Goal: Task Accomplishment & Management: Complete application form

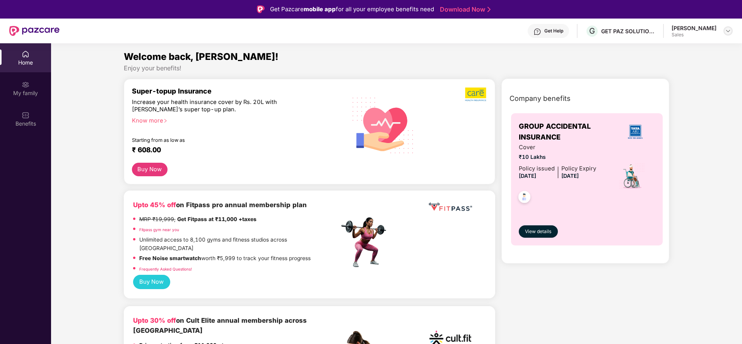
click at [726, 30] on img at bounding box center [728, 31] width 6 height 6
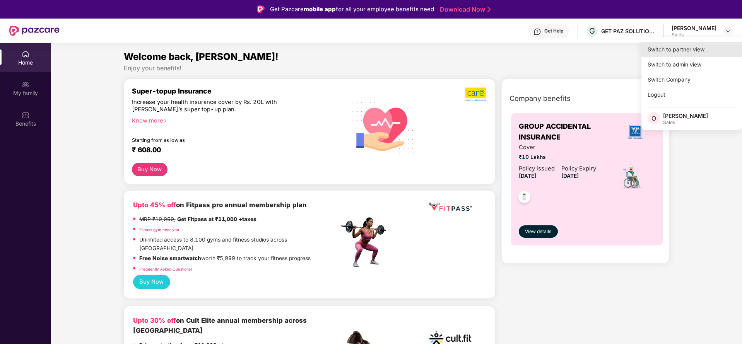
click at [711, 49] on div "Switch to partner view" at bounding box center [691, 49] width 101 height 15
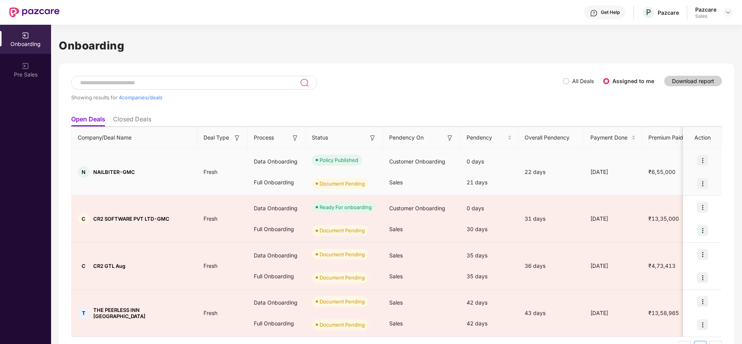
scroll to position [22, 0]
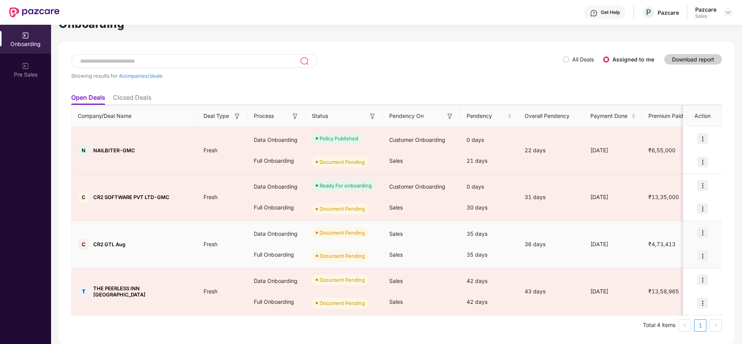
click at [702, 231] on img at bounding box center [702, 232] width 11 height 11
click at [659, 254] on span "Upload Documents" at bounding box center [666, 253] width 64 height 9
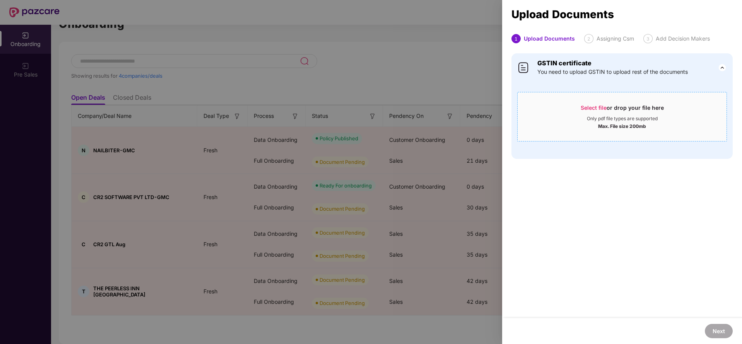
click at [600, 113] on div "Select file or drop your file here" at bounding box center [621, 110] width 83 height 12
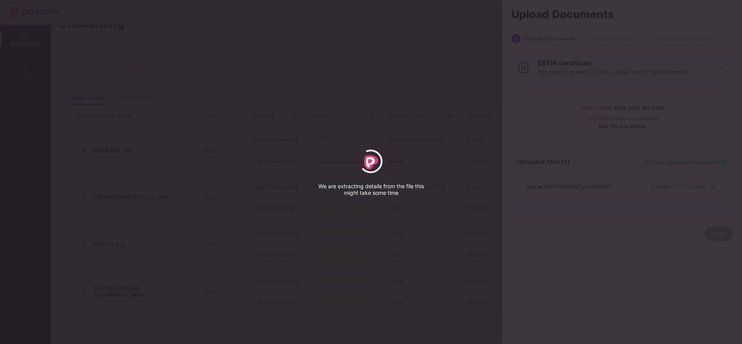
select select "*****"
select select "******"
select select "**********"
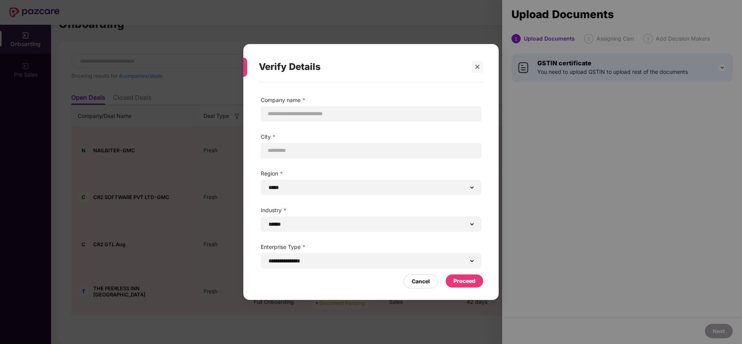
click at [474, 281] on div "Proceed" at bounding box center [464, 281] width 22 height 9
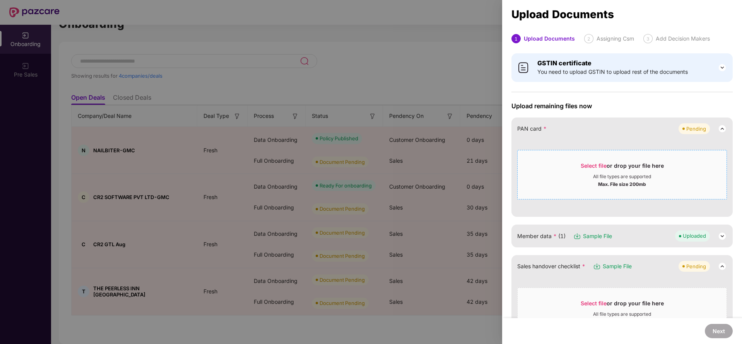
click at [602, 169] on span "Select file" at bounding box center [593, 165] width 26 height 7
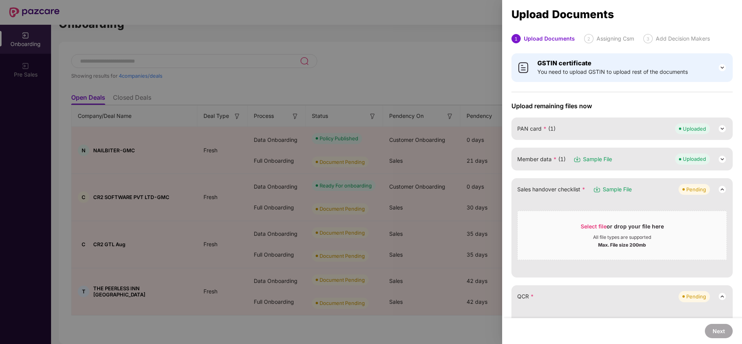
click at [638, 215] on div "Select file or drop your file here All file types are supported Max. File size …" at bounding box center [622, 235] width 210 height 49
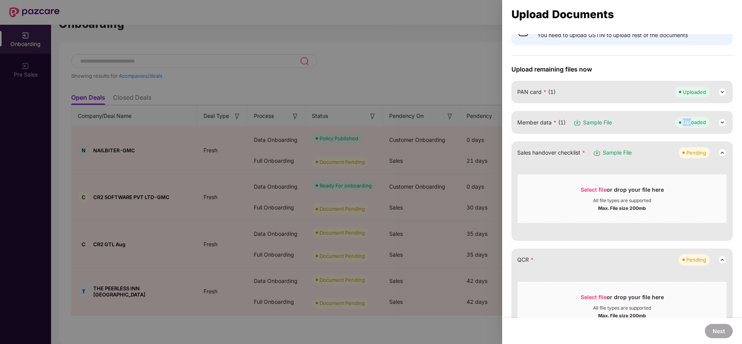
drag, startPoint x: 690, startPoint y: 126, endPoint x: 720, endPoint y: 122, distance: 30.0
click at [720, 122] on div "Uploaded" at bounding box center [701, 122] width 52 height 11
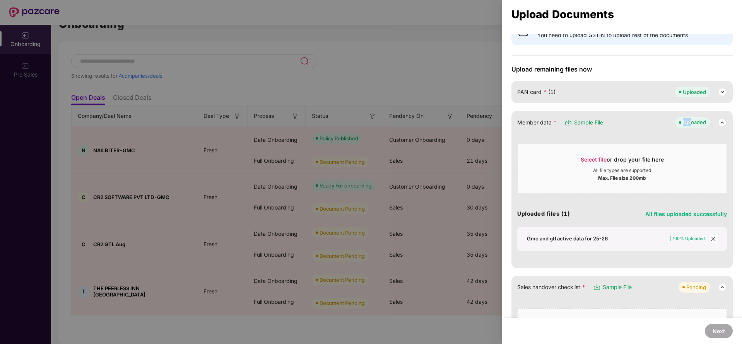
click at [720, 122] on img at bounding box center [721, 122] width 9 height 9
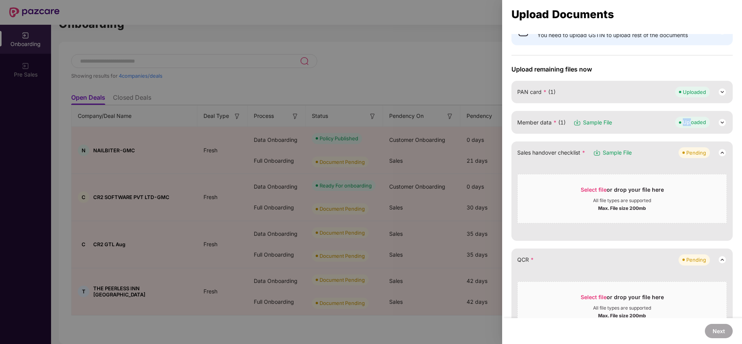
click at [720, 122] on img at bounding box center [721, 122] width 9 height 9
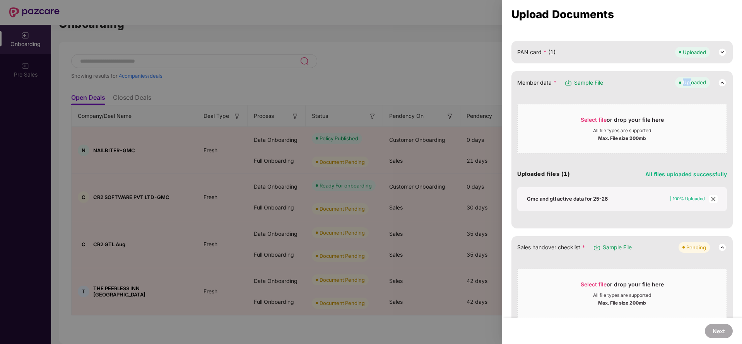
scroll to position [78, 0]
click at [710, 198] on icon "close" at bounding box center [712, 197] width 5 height 5
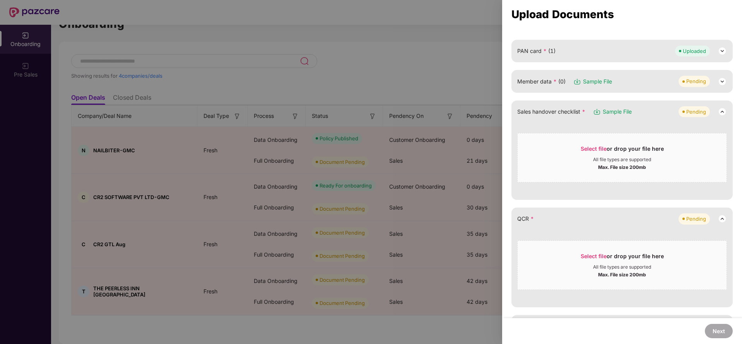
click at [654, 79] on div "Member data * (0) Sample File Pending" at bounding box center [622, 81] width 210 height 11
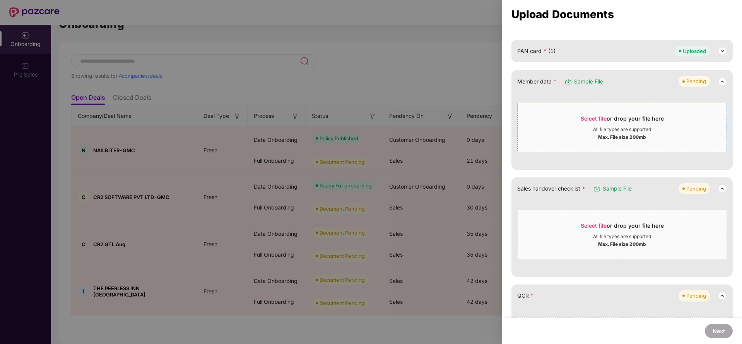
click at [600, 107] on div "Select file or drop your file here All file types are supported Max. File size …" at bounding box center [622, 127] width 210 height 49
click at [592, 113] on span "Select file or drop your file here All file types are supported Max. File size …" at bounding box center [621, 127] width 209 height 37
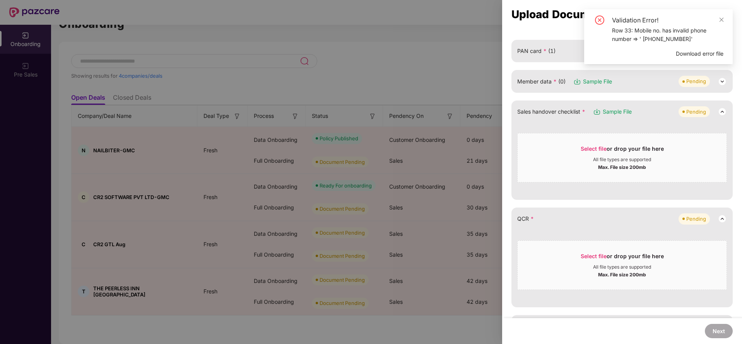
click at [699, 53] on span "Download error file" at bounding box center [699, 53] width 48 height 9
click at [696, 48] on div "Validation Error! Row 33: Mobile no. has invalid phone number => ' [PHONE_NUMBE…" at bounding box center [658, 36] width 148 height 55
click at [665, 84] on div "Member data * (0) Sample File Pending" at bounding box center [622, 81] width 210 height 11
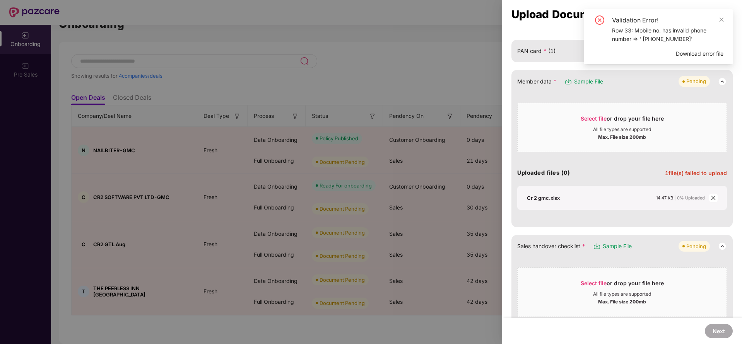
click at [711, 199] on icon "close" at bounding box center [712, 197] width 5 height 5
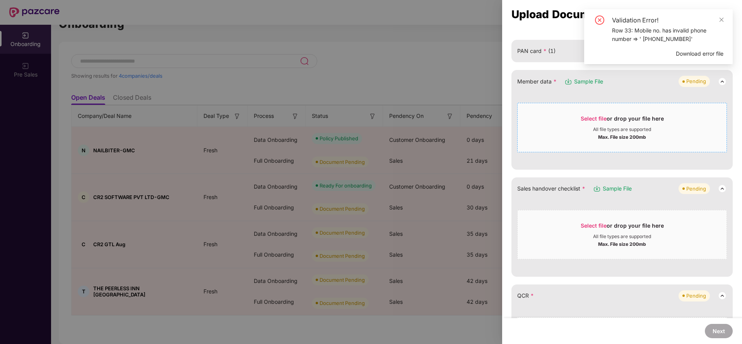
click at [599, 119] on span "Select file" at bounding box center [593, 118] width 26 height 7
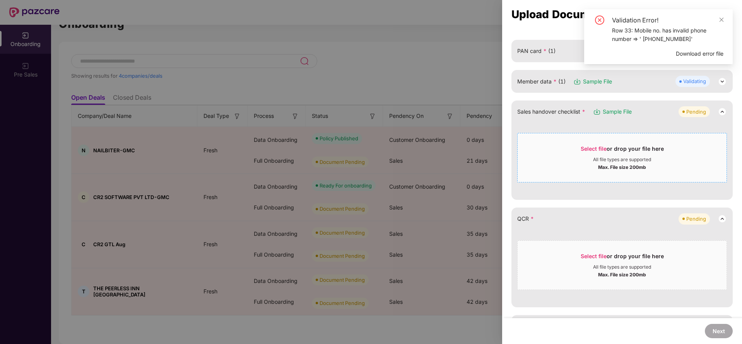
click at [598, 150] on span "Select file" at bounding box center [593, 148] width 26 height 7
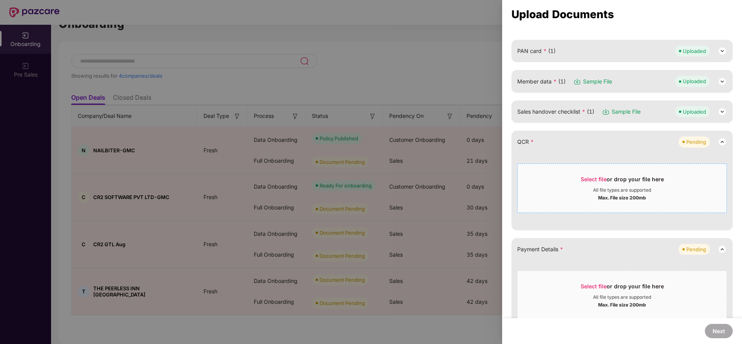
click at [582, 178] on span "Select file" at bounding box center [593, 179] width 26 height 7
click at [594, 177] on span "Select file" at bounding box center [593, 179] width 26 height 7
click at [602, 179] on span "Select file" at bounding box center [593, 179] width 26 height 7
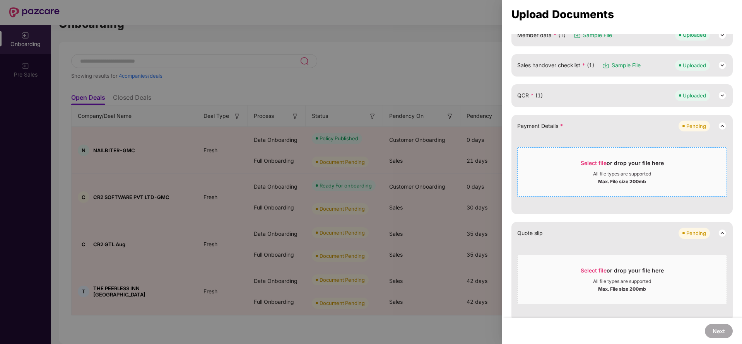
scroll to position [125, 0]
click at [595, 155] on span "Select file or drop your file here All file types are supported Max. File size …" at bounding box center [621, 170] width 209 height 37
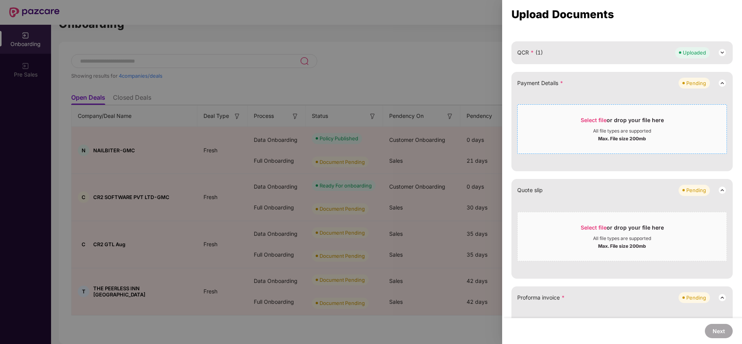
click at [600, 124] on div "Select file or drop your file here" at bounding box center [621, 122] width 83 height 12
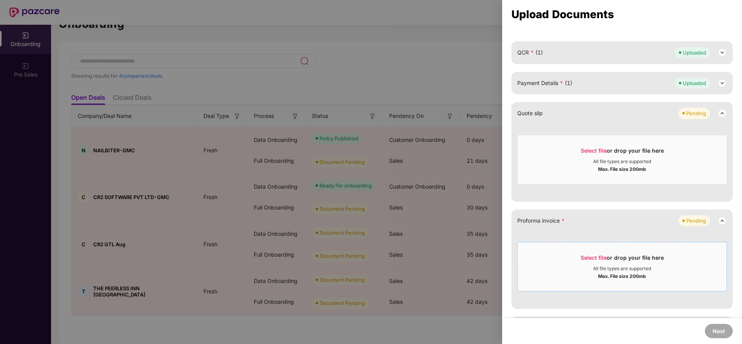
click at [577, 258] on div "Select file or drop your file here" at bounding box center [621, 260] width 209 height 12
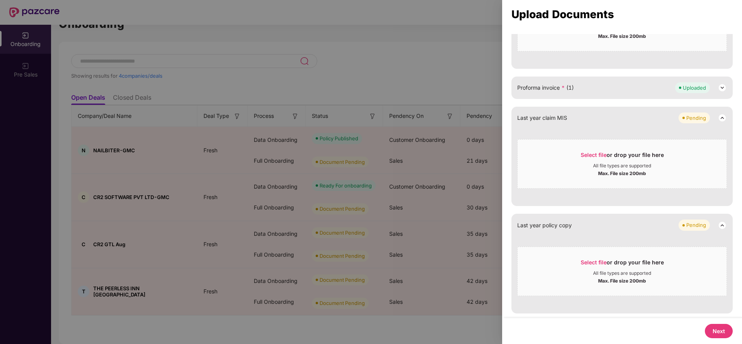
scroll to position [0, 0]
click at [719, 327] on button "Next" at bounding box center [718, 331] width 28 height 14
select select "**********"
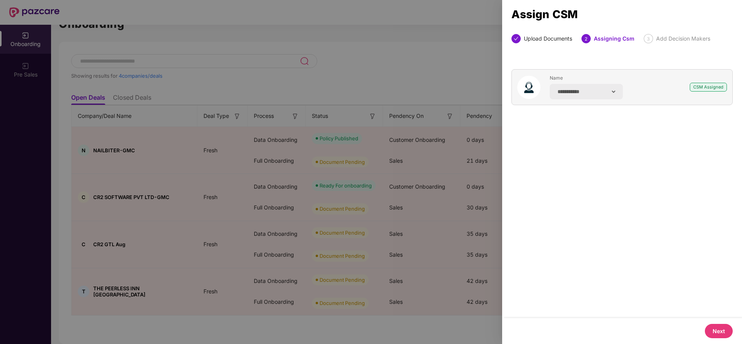
scroll to position [0, 0]
click at [720, 331] on button "Next" at bounding box center [718, 331] width 28 height 14
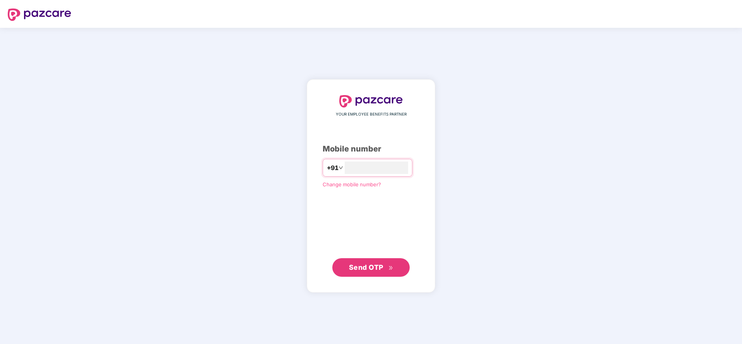
type input "**********"
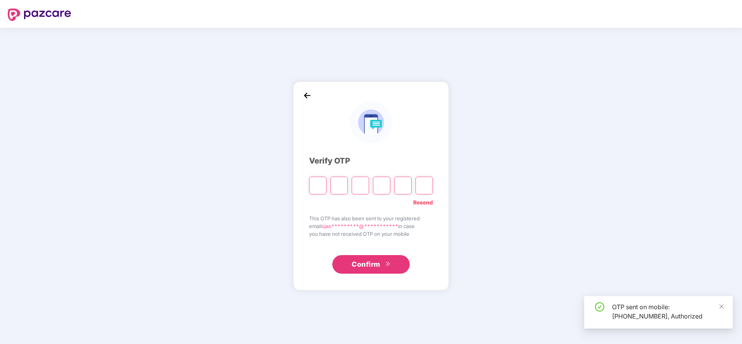
click at [321, 184] on input "Please enter verification code. Digit 1" at bounding box center [317, 186] width 17 height 18
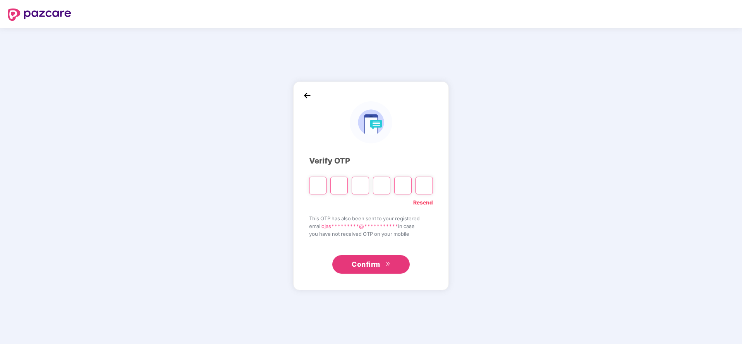
type input "*"
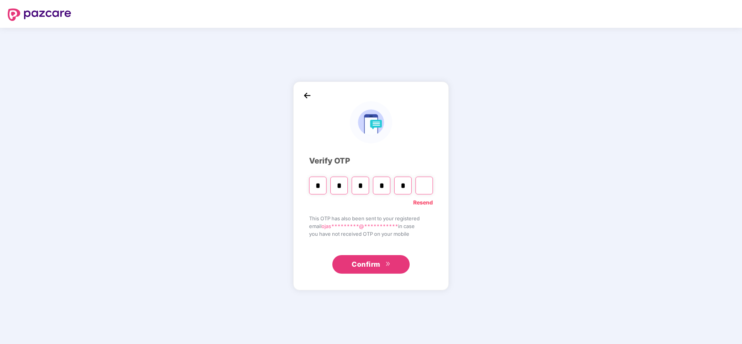
type input "*"
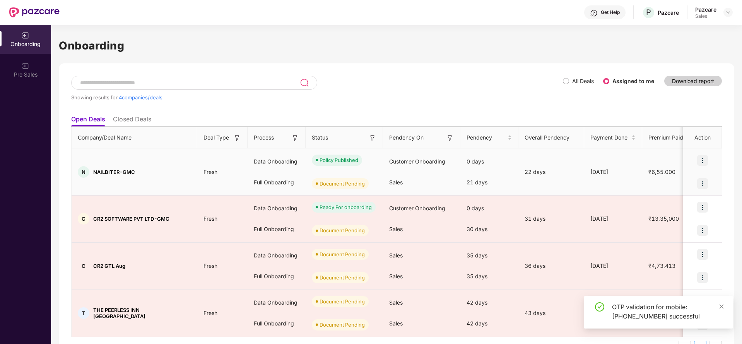
scroll to position [22, 0]
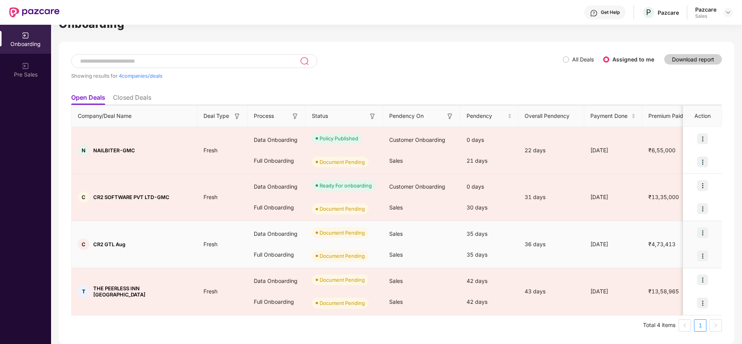
click at [698, 233] on img at bounding box center [702, 232] width 11 height 11
click at [661, 253] on span "Upload Documents" at bounding box center [666, 253] width 64 height 9
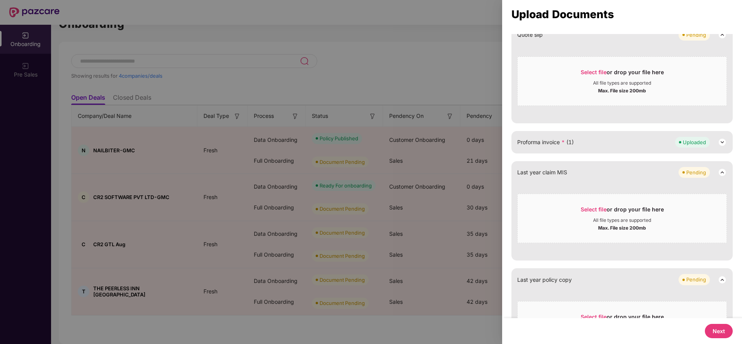
scroll to position [300, 0]
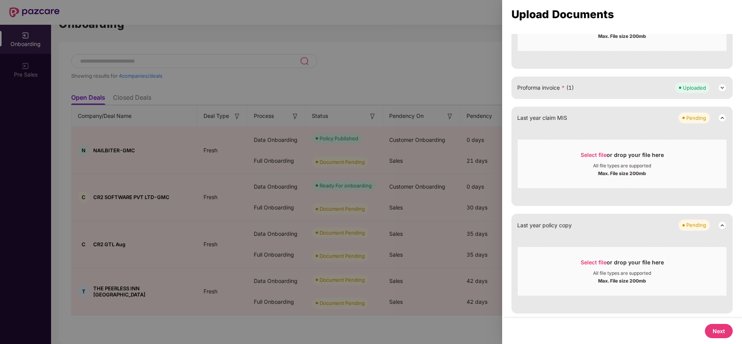
click at [726, 329] on button "Next" at bounding box center [718, 331] width 28 height 14
select select "**********"
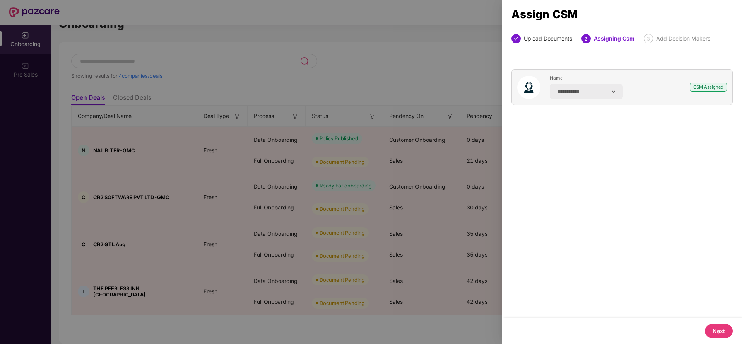
scroll to position [0, 0]
click at [718, 329] on button "Next" at bounding box center [718, 331] width 28 height 14
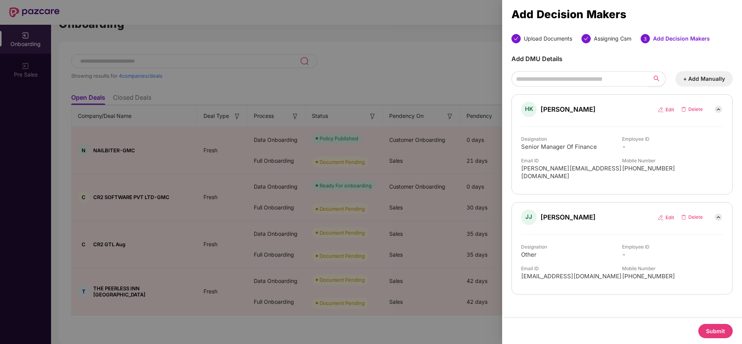
click at [718, 329] on button "Submit" at bounding box center [715, 331] width 34 height 14
